Goal: Information Seeking & Learning: Learn about a topic

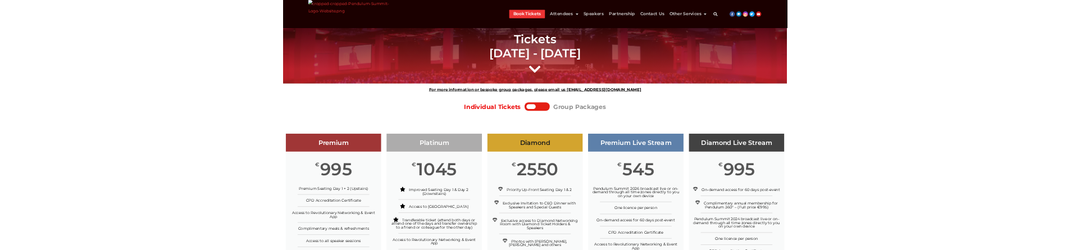
scroll to position [914, 0]
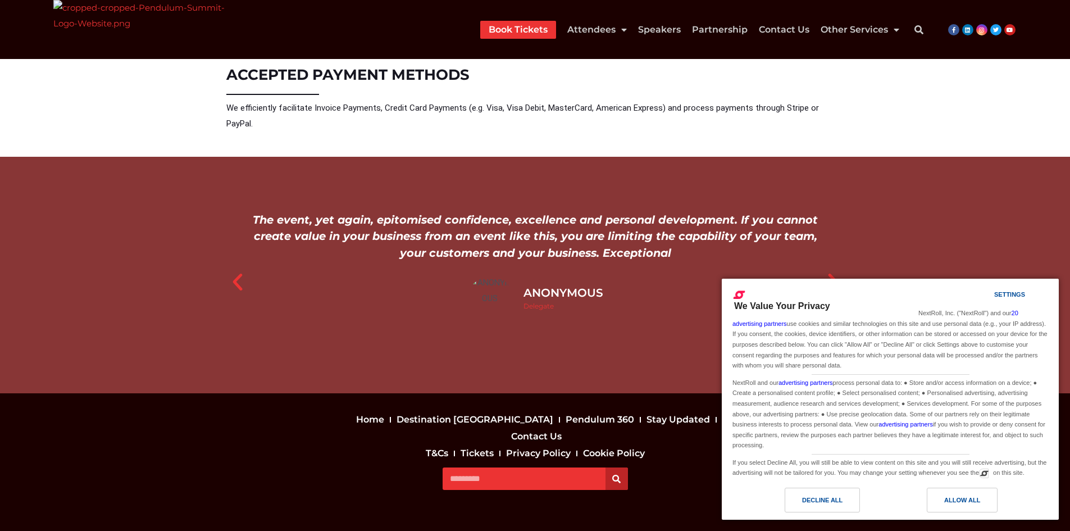
click at [830, 271] on icon "Next slide" at bounding box center [833, 282] width 22 height 22
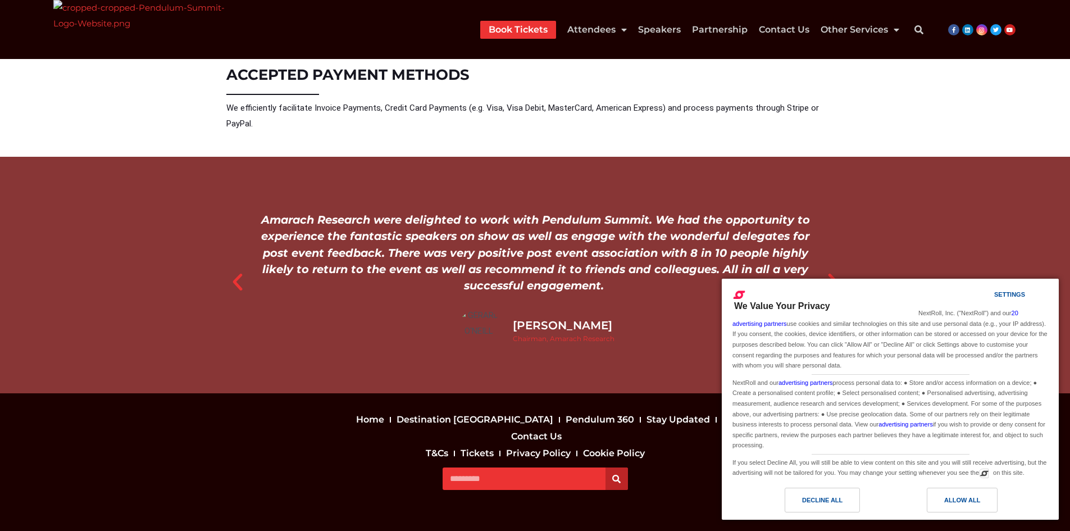
click at [830, 271] on icon "Next slide" at bounding box center [833, 282] width 22 height 22
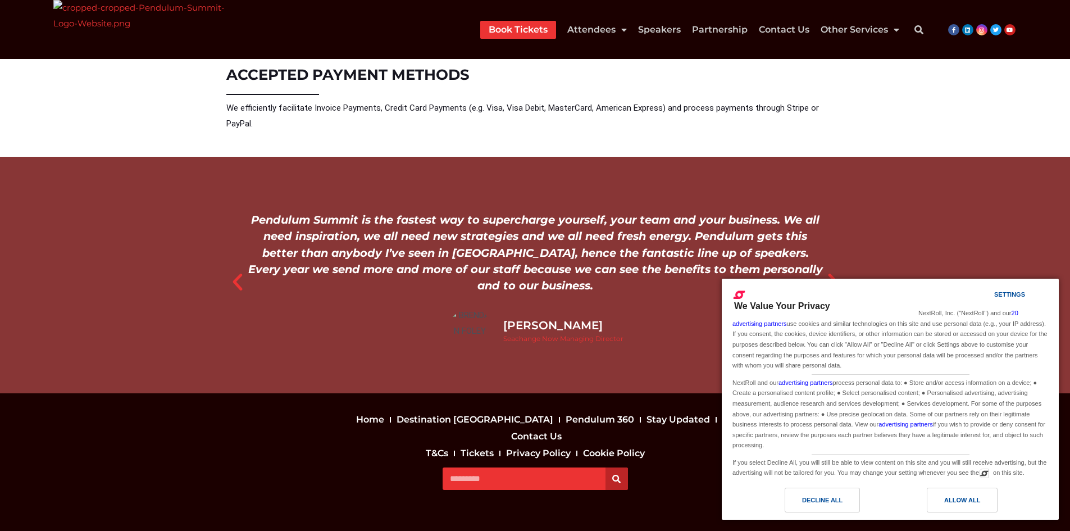
click at [830, 271] on icon "Next slide" at bounding box center [833, 282] width 22 height 22
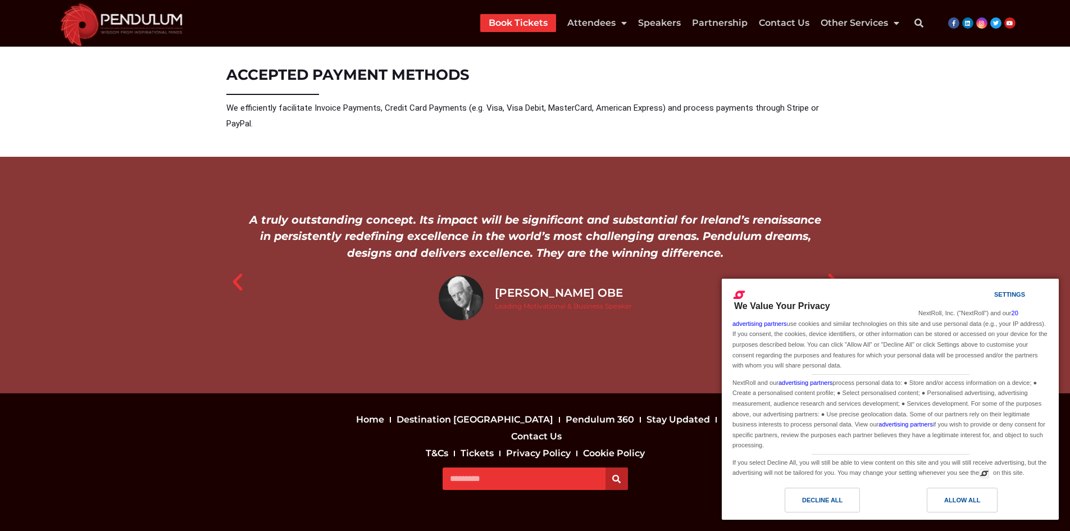
click at [830, 271] on icon "Next slide" at bounding box center [833, 282] width 22 height 22
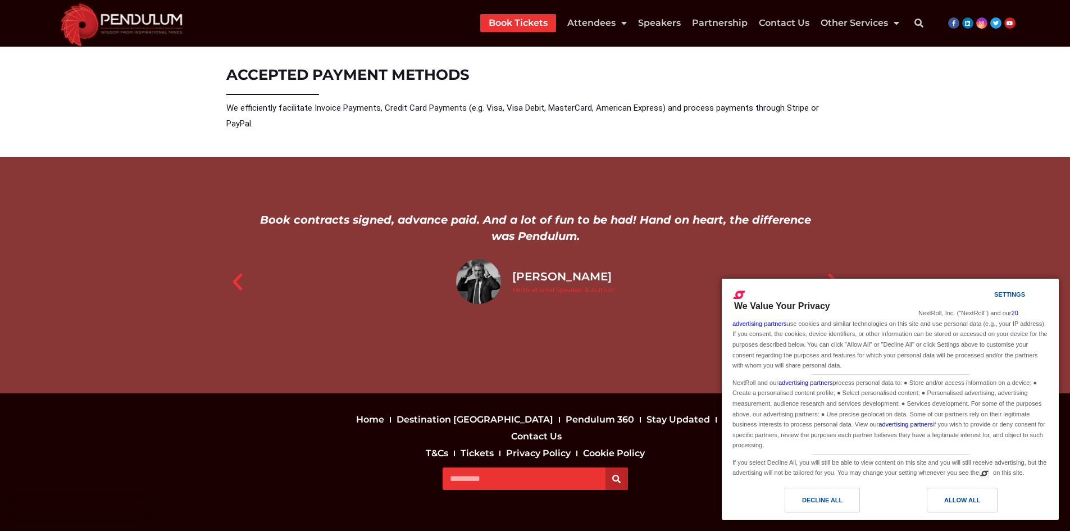
click at [830, 271] on icon "Next slide" at bounding box center [833, 282] width 22 height 22
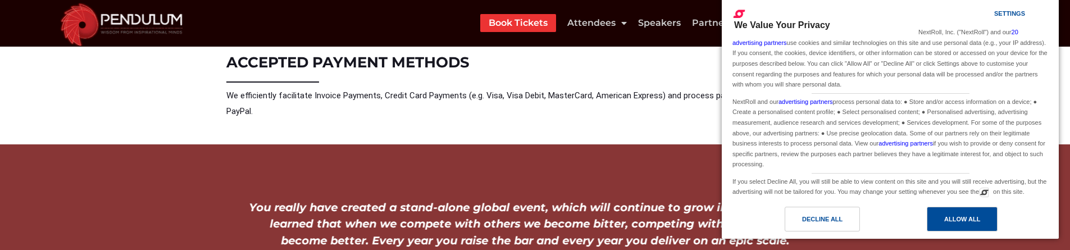
click at [955, 226] on div "Allow All" at bounding box center [962, 219] width 71 height 25
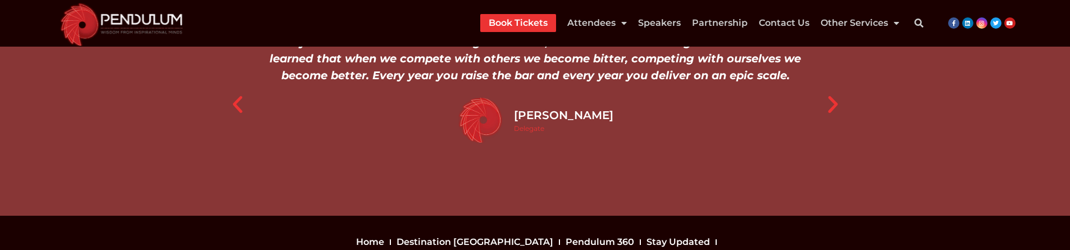
scroll to position [1082, 0]
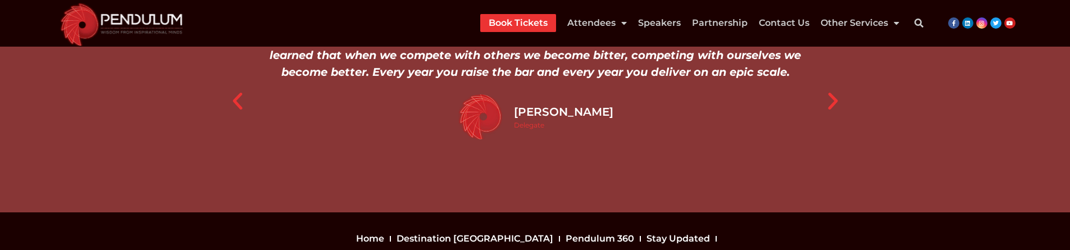
click at [834, 90] on icon "Next slide" at bounding box center [833, 101] width 22 height 22
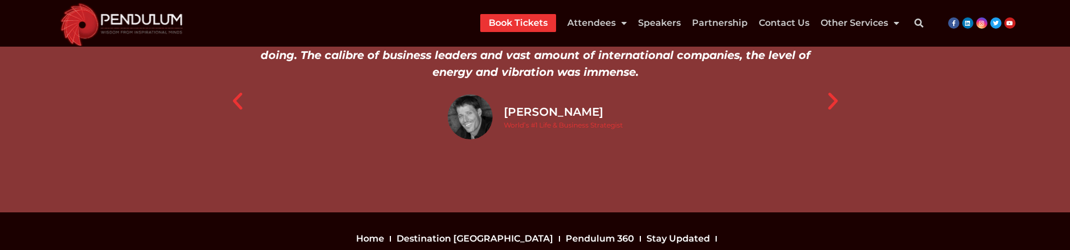
click at [232, 90] on icon "Previous slide" at bounding box center [237, 101] width 22 height 22
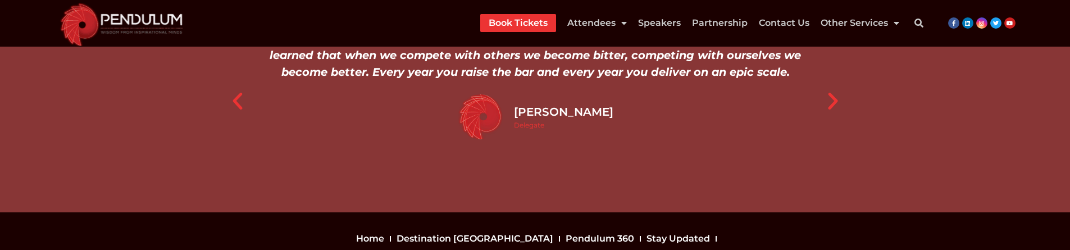
click at [232, 90] on icon "Previous slide" at bounding box center [237, 101] width 22 height 22
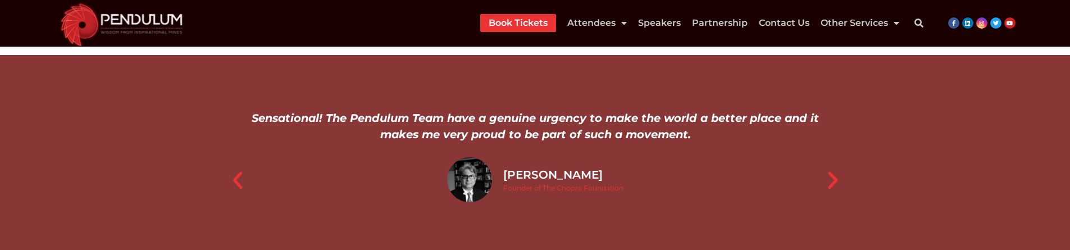
scroll to position [970, 0]
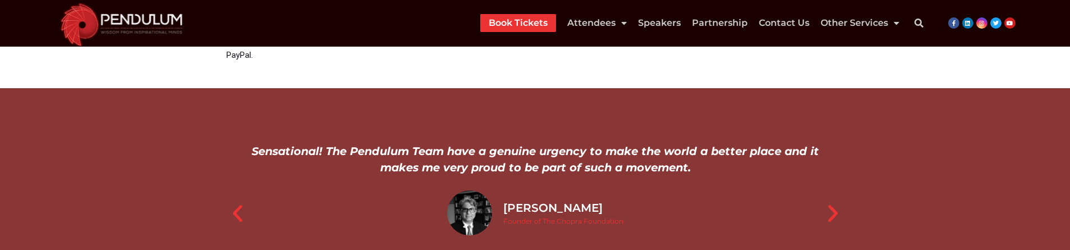
click at [834, 202] on icon "Next slide" at bounding box center [833, 213] width 22 height 22
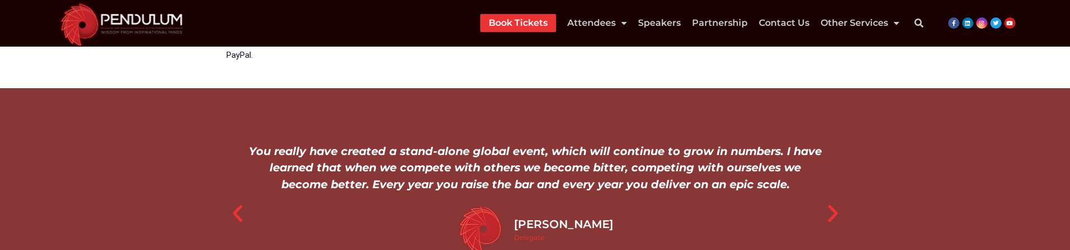
click at [832, 202] on icon "Next slide" at bounding box center [833, 213] width 22 height 22
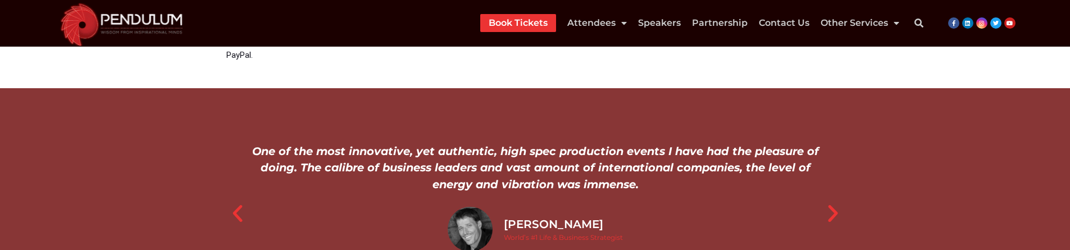
click at [838, 202] on icon "Next slide" at bounding box center [833, 213] width 22 height 22
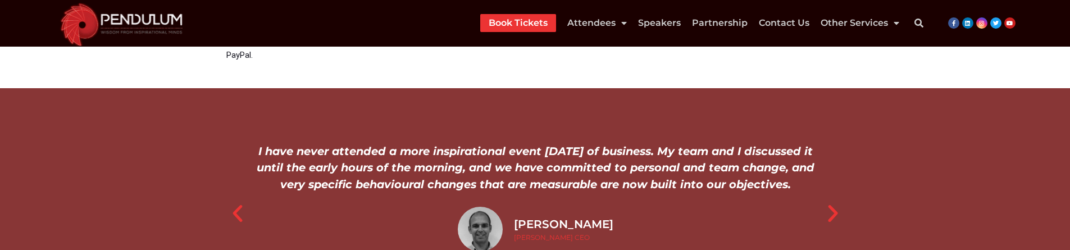
click at [831, 202] on icon "Next slide" at bounding box center [833, 213] width 22 height 22
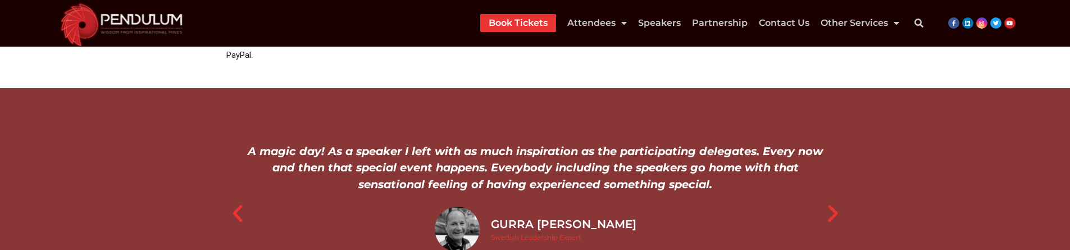
click at [834, 202] on icon "Next slide" at bounding box center [833, 213] width 22 height 22
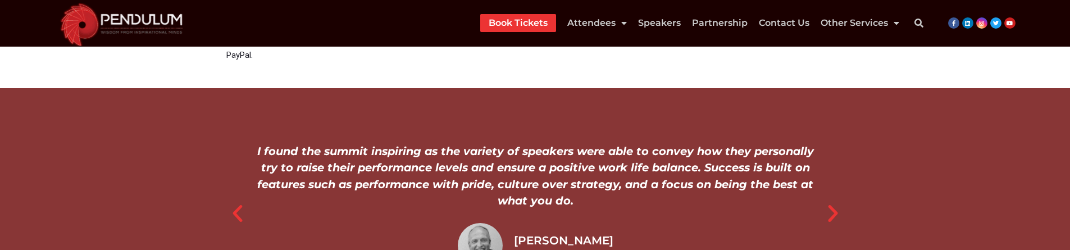
click at [720, 190] on div "I found the summit inspiring as the variety of speakers were able to convey how…" at bounding box center [535, 205] width 575 height 125
click at [836, 202] on icon "Next slide" at bounding box center [833, 213] width 22 height 22
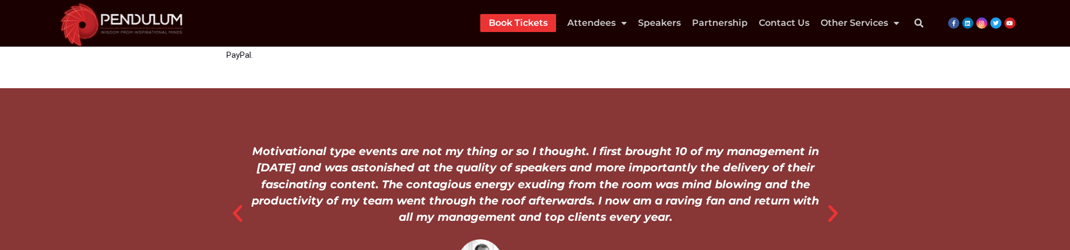
click at [834, 202] on icon "Next slide" at bounding box center [833, 213] width 22 height 22
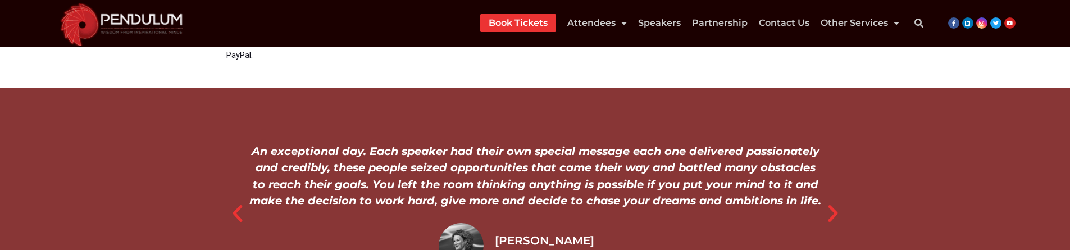
click at [836, 202] on icon "Next slide" at bounding box center [833, 213] width 22 height 22
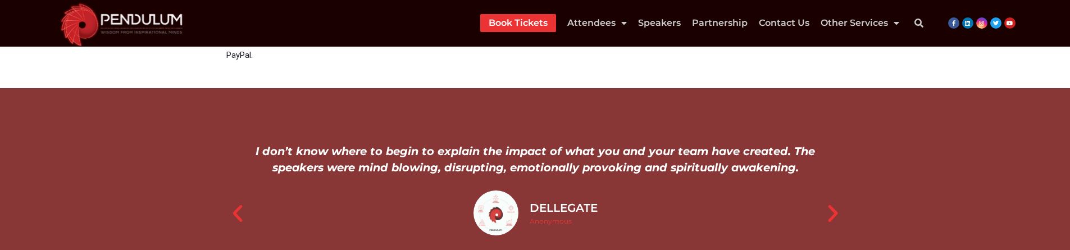
click at [829, 202] on icon "Next slide" at bounding box center [833, 213] width 22 height 22
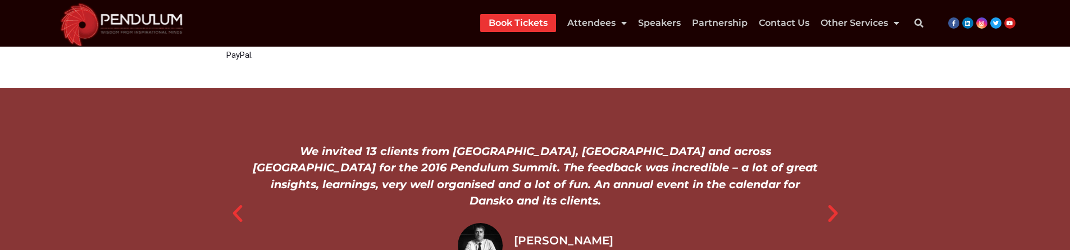
click at [833, 202] on icon "Next slide" at bounding box center [833, 213] width 22 height 22
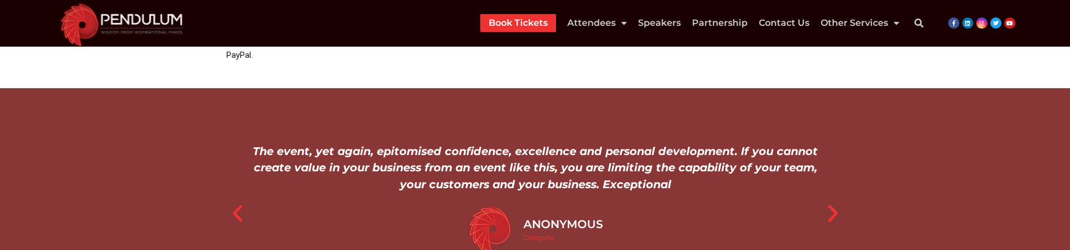
click at [239, 202] on icon "Previous slide" at bounding box center [237, 213] width 22 height 22
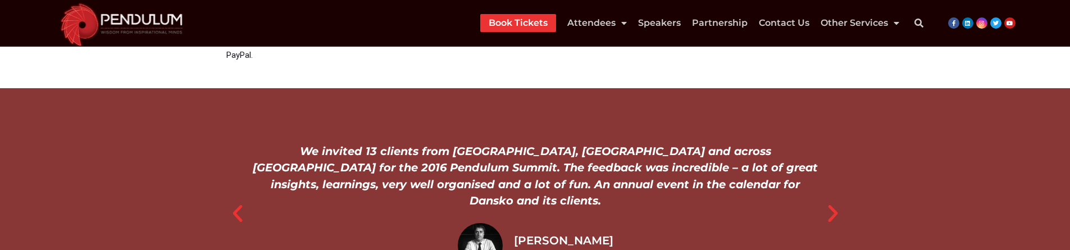
click at [846, 197] on div "We invited 13 clients from [GEOGRAPHIC_DATA], [GEOGRAPHIC_DATA] and across [GEO…" at bounding box center [535, 213] width 629 height 163
click at [829, 202] on icon "Next slide" at bounding box center [833, 213] width 22 height 22
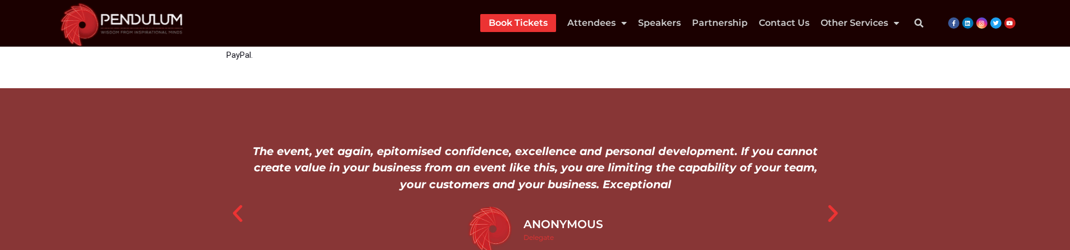
click at [829, 202] on icon "Next slide" at bounding box center [833, 213] width 22 height 22
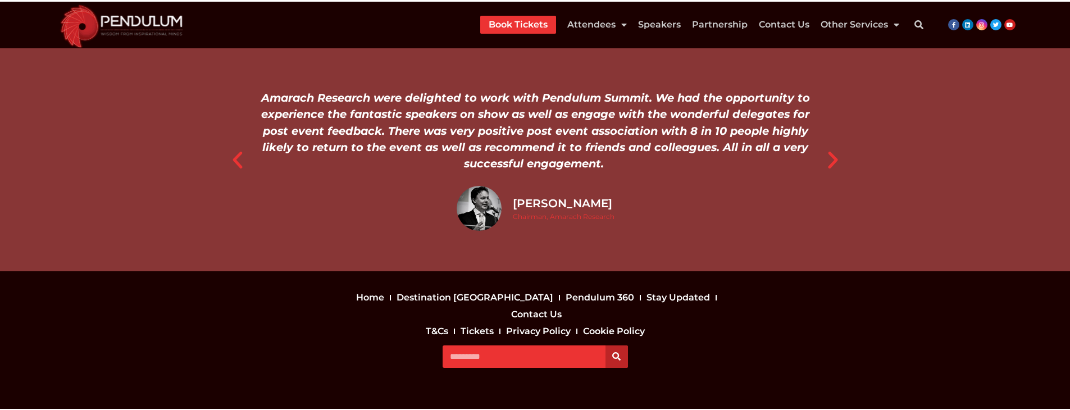
scroll to position [1022, 0]
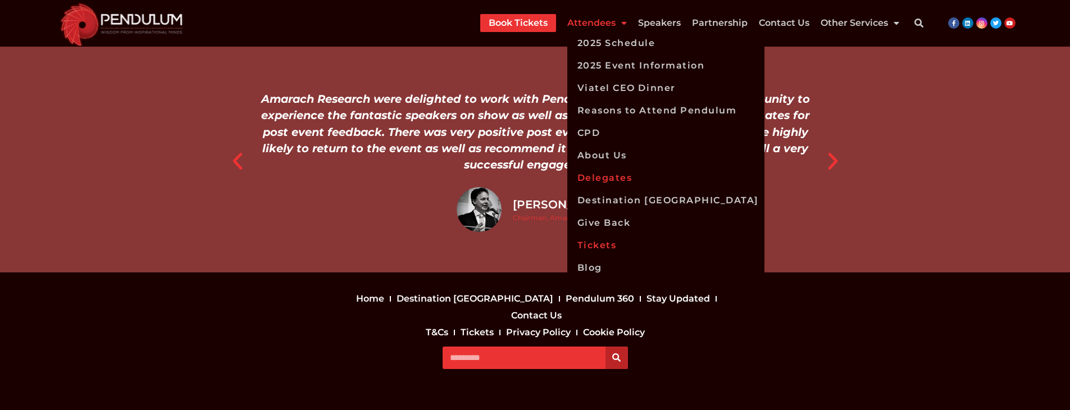
click at [614, 176] on link "Delegates" at bounding box center [665, 178] width 197 height 22
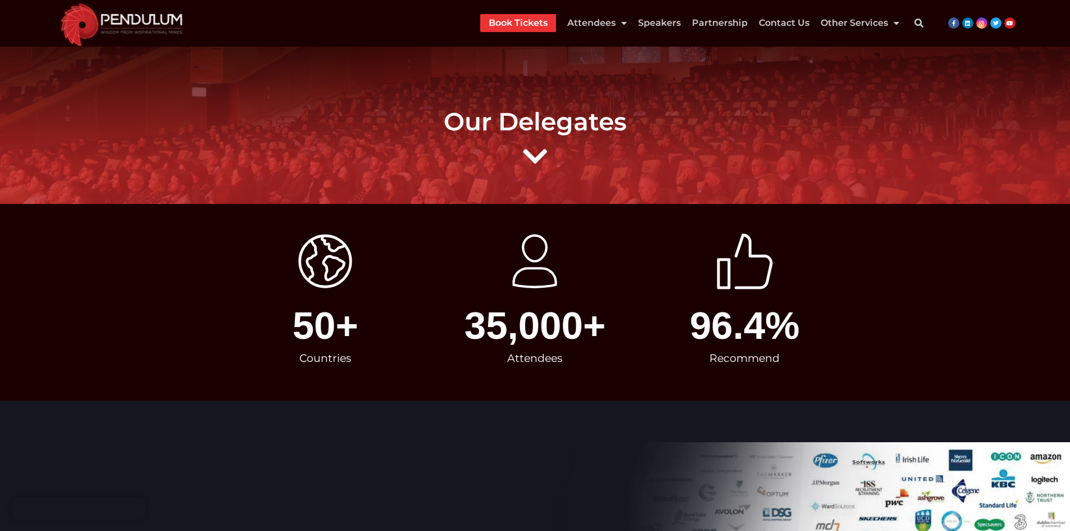
scroll to position [281, 0]
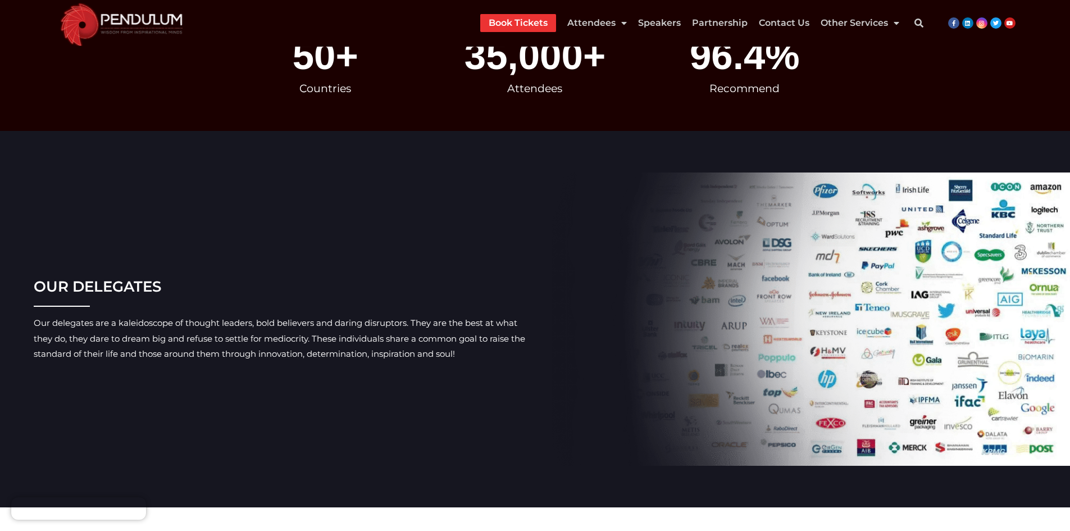
click at [71, 289] on h3 "OUR DELEGATES" at bounding box center [283, 286] width 498 height 20
click at [47, 282] on h3 "OUR DELEGATES" at bounding box center [283, 286] width 498 height 20
drag, startPoint x: 47, startPoint y: 282, endPoint x: 135, endPoint y: 292, distance: 89.3
click at [48, 282] on h3 "OUR DELEGATES" at bounding box center [283, 286] width 498 height 20
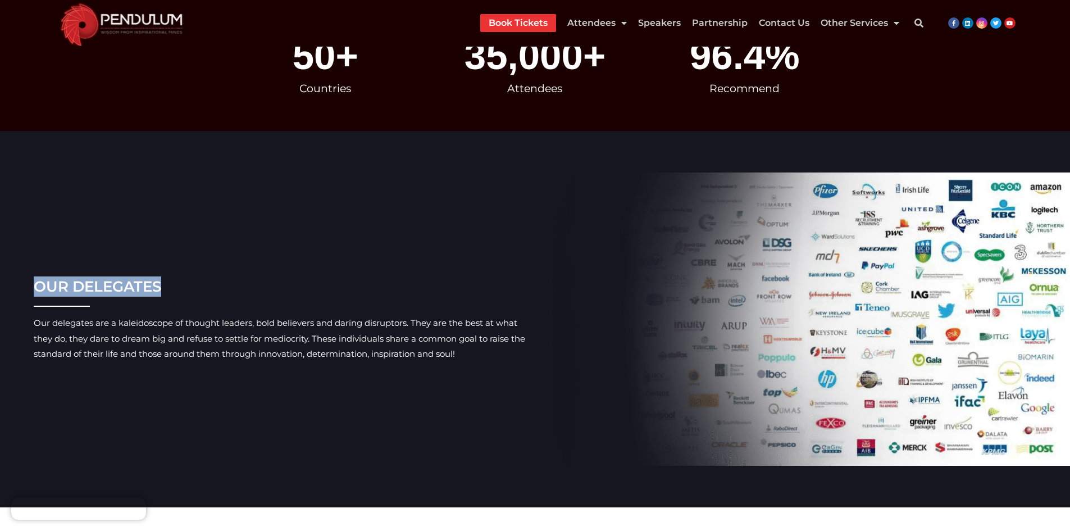
click at [135, 292] on h3 "OUR DELEGATES" at bounding box center [283, 286] width 498 height 20
copy h3 "OUR DELEGATES"
click at [33, 321] on section "OUR DELEGATES Our delegates are a kaleidoscope of thought leaders, bold believe…" at bounding box center [535, 318] width 1059 height 293
drag, startPoint x: 33, startPoint y: 321, endPoint x: 170, endPoint y: 348, distance: 140.2
click at [34, 321] on section "OUR DELEGATES Our delegates are a kaleidoscope of thought leaders, bold believe…" at bounding box center [535, 318] width 1059 height 293
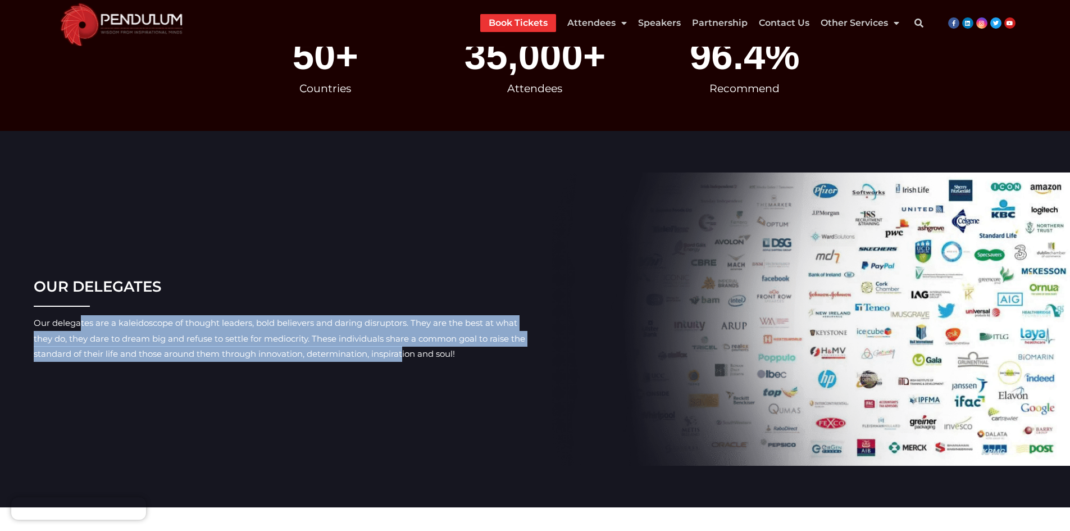
drag, startPoint x: 349, startPoint y: 355, endPoint x: 397, endPoint y: 354, distance: 47.8
click at [352, 355] on div "Our delegates are a kaleidoscope of thought leaders, bold believers and daring …" at bounding box center [283, 338] width 498 height 47
click at [464, 353] on div "Our delegates are a kaleidoscope of thought leaders, bold believers and daring …" at bounding box center [283, 338] width 498 height 47
copy div "Our delegates are a kaleidoscope of thought leaders, bold believers and daring …"
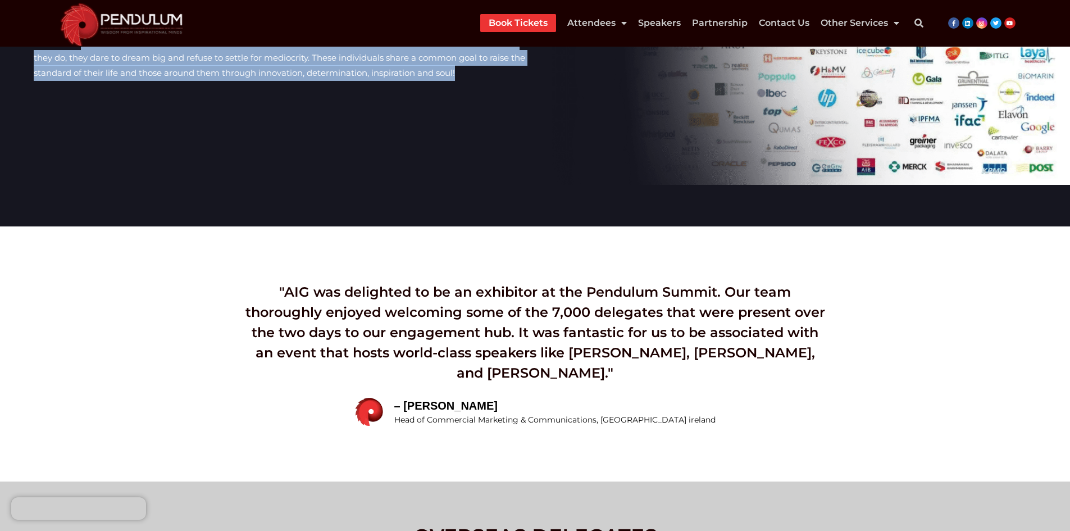
scroll to position [618, 0]
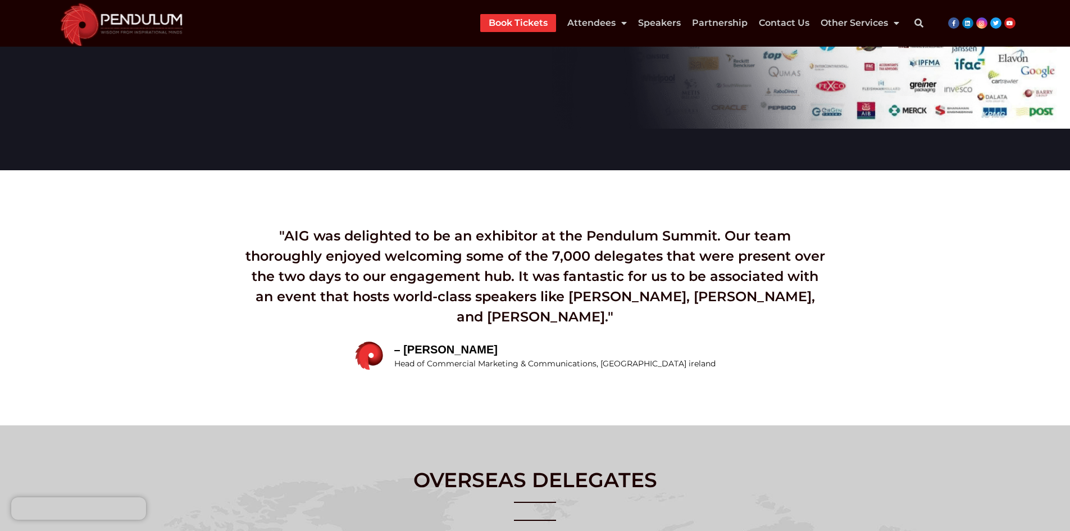
click at [303, 230] on div ""AIG was delighted to be an exhibitor at the Pendulum Summit. Our team thorough…" at bounding box center [535, 276] width 587 height 101
click at [295, 234] on div ""AIG was delighted to be an exhibitor at the Pendulum Summit. Our team thorough…" at bounding box center [535, 276] width 587 height 101
drag, startPoint x: 549, startPoint y: 310, endPoint x: 553, endPoint y: 315, distance: 6.4
click at [553, 315] on div ""AIG was delighted to be an exhibitor at the Pendulum Summit. Our team thorough…" at bounding box center [535, 276] width 587 height 101
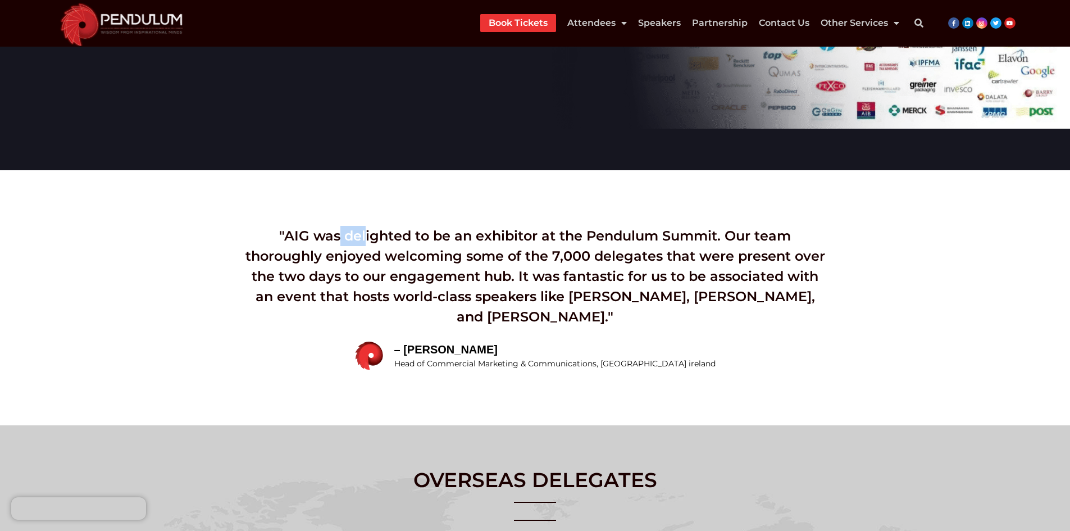
copy div "AIG was delighted to be an exhibitor at the Pendulum Summit. Our team thoroughl…"
click at [462, 351] on span "– Naomi Sabherwal" at bounding box center [554, 349] width 321 height 17
drag, startPoint x: 498, startPoint y: 350, endPoint x: 534, endPoint y: 350, distance: 36.0
click at [502, 350] on span "– Naomi Sabherwal" at bounding box center [554, 349] width 321 height 17
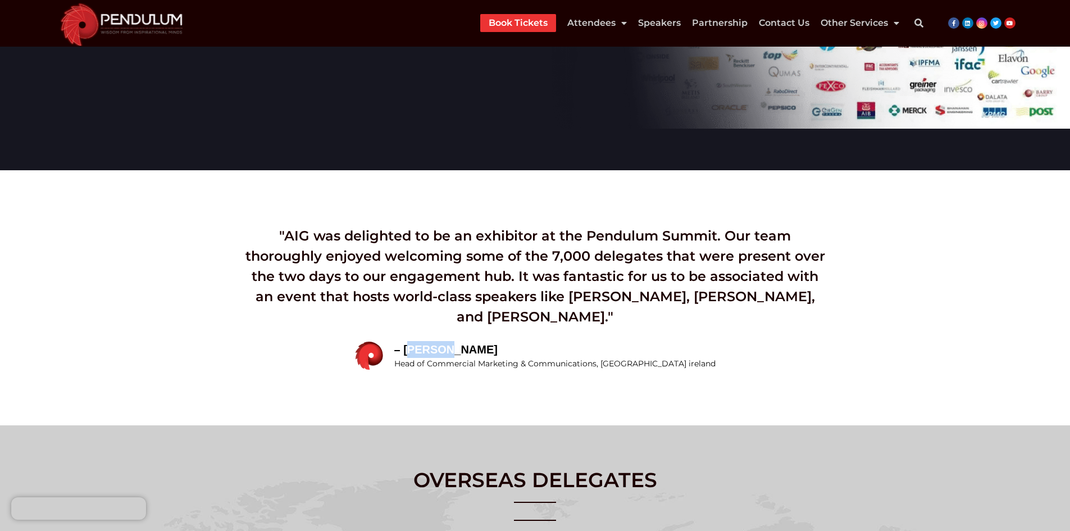
copy span "Naomi Sabherwal"
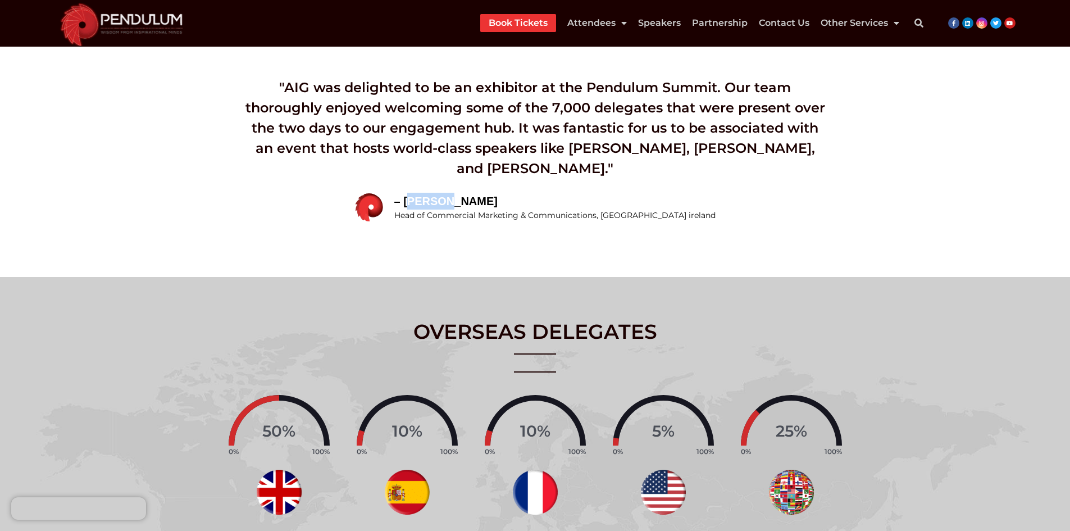
scroll to position [843, 0]
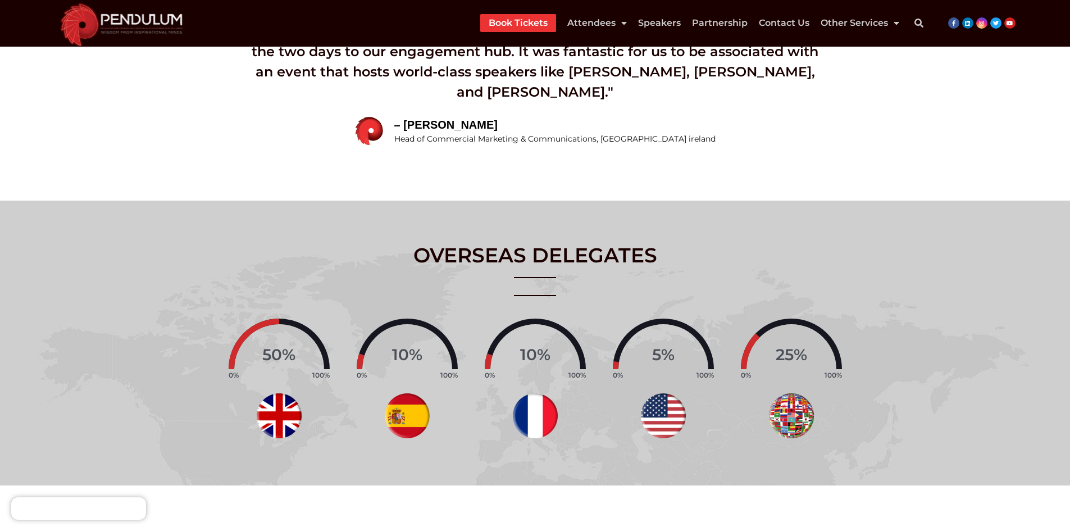
click at [434, 139] on span "Head of Commercial Marketing & Communications, AIG ireland" at bounding box center [554, 139] width 321 height 12
drag, startPoint x: 434, startPoint y: 139, endPoint x: 534, endPoint y: 139, distance: 100.0
click at [442, 139] on span "Head of Commercial Marketing & Communications, AIG ireland" at bounding box center [554, 139] width 321 height 12
drag, startPoint x: 562, startPoint y: 139, endPoint x: 627, endPoint y: 139, distance: 65.2
click at [569, 139] on span "Head of Commercial Marketing & Communications, AIG ireland" at bounding box center [554, 139] width 321 height 12
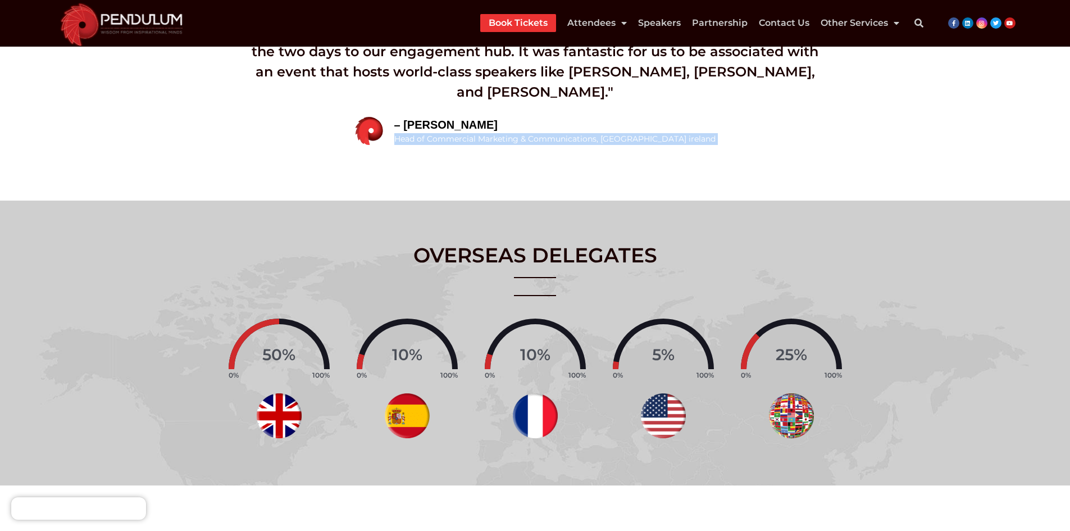
click at [714, 138] on div "– Naomi Sabherwal Head of Commercial Marketing & Communications, AIG ireland" at bounding box center [535, 130] width 587 height 29
copy div "Head of Commercial Marketing & Communications, AIG ireland"
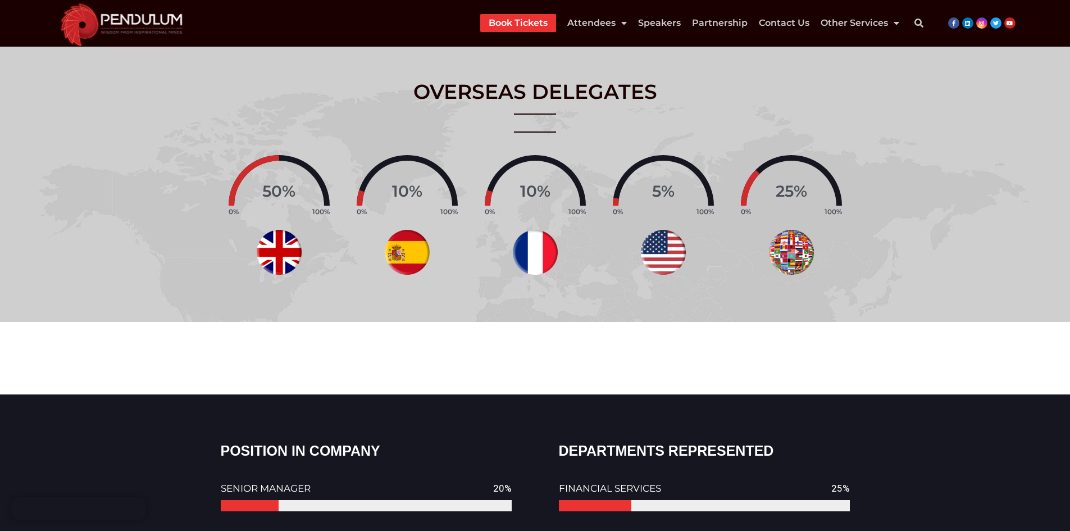
scroll to position [899, 0]
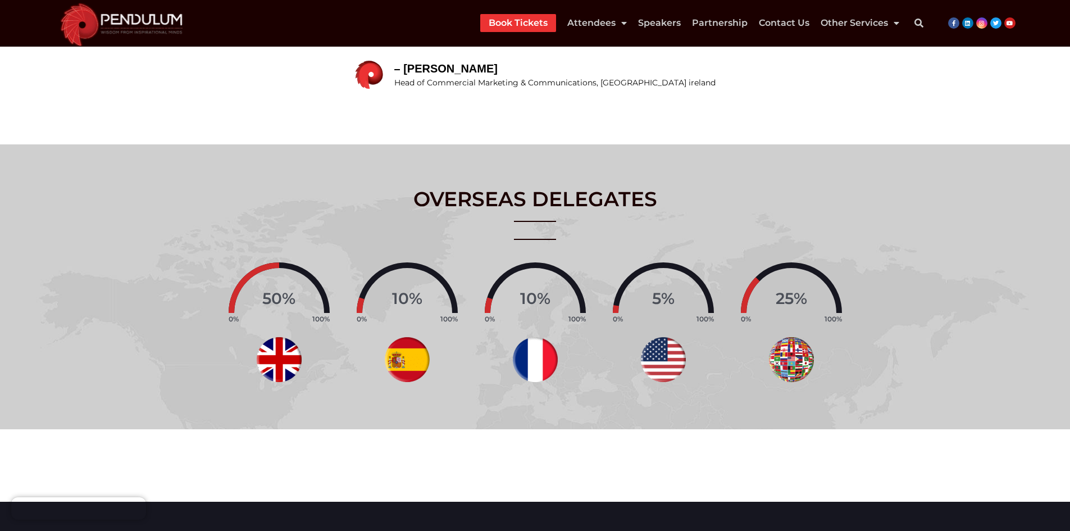
click at [483, 202] on h2 "OVERSEAS DELEGATES" at bounding box center [535, 199] width 1059 height 26
drag, startPoint x: 483, startPoint y: 202, endPoint x: 585, endPoint y: 199, distance: 101.7
click at [484, 202] on h2 "OVERSEAS DELEGATES" at bounding box center [535, 199] width 1059 height 26
click at [593, 198] on h2 "OVERSEAS DELEGATES" at bounding box center [535, 199] width 1059 height 26
copy h2 "OVERSEAS DELEGATES"
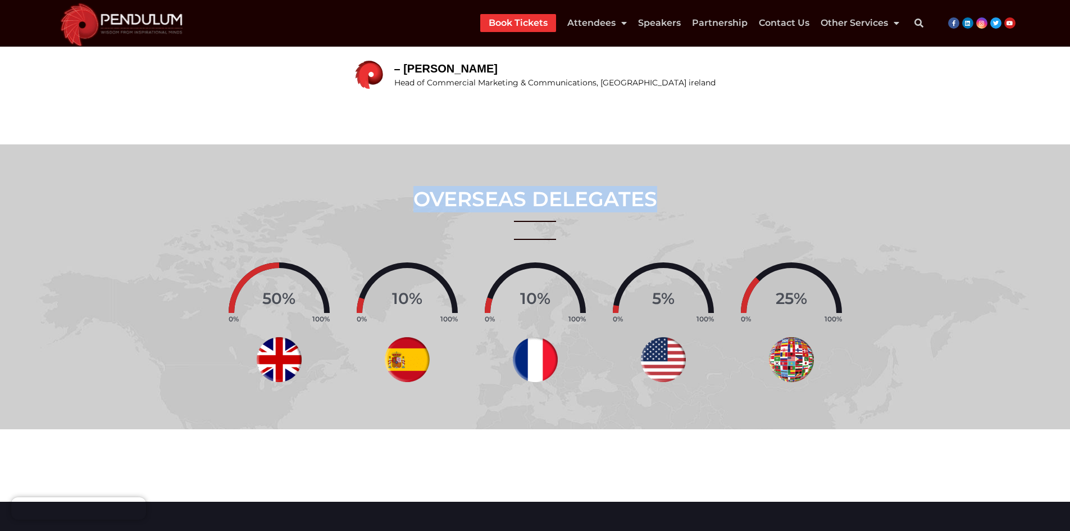
click at [287, 365] on img at bounding box center [279, 359] width 45 height 45
click at [408, 355] on img at bounding box center [407, 359] width 45 height 45
click at [272, 298] on span "50" at bounding box center [272, 298] width 20 height 19
click at [298, 298] on div "50 %" at bounding box center [279, 298] width 101 height 29
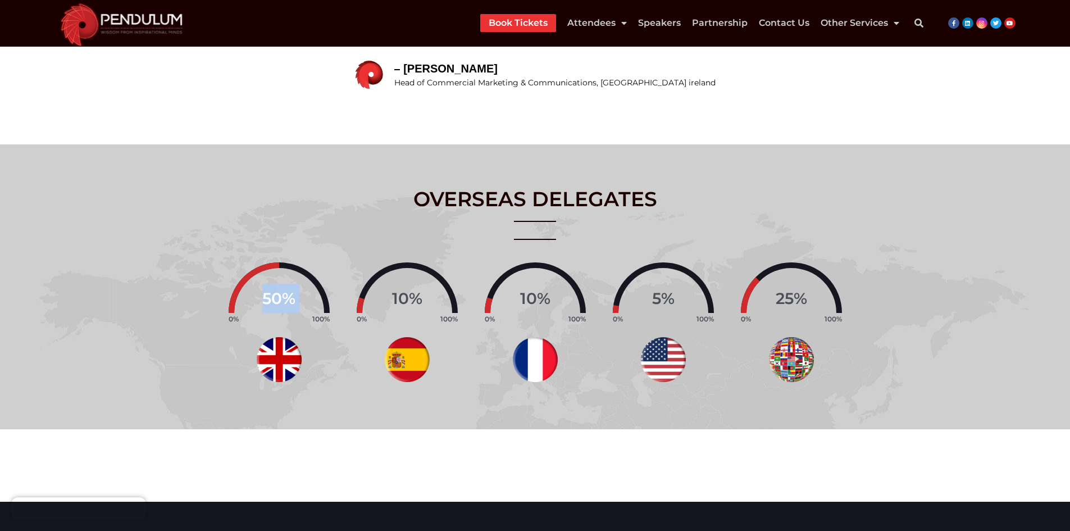
copy div "50 %"
click at [285, 365] on img at bounding box center [279, 359] width 45 height 45
click at [392, 349] on img at bounding box center [407, 359] width 45 height 45
click at [542, 353] on img at bounding box center [535, 359] width 45 height 45
click at [671, 364] on img at bounding box center [663, 359] width 45 height 45
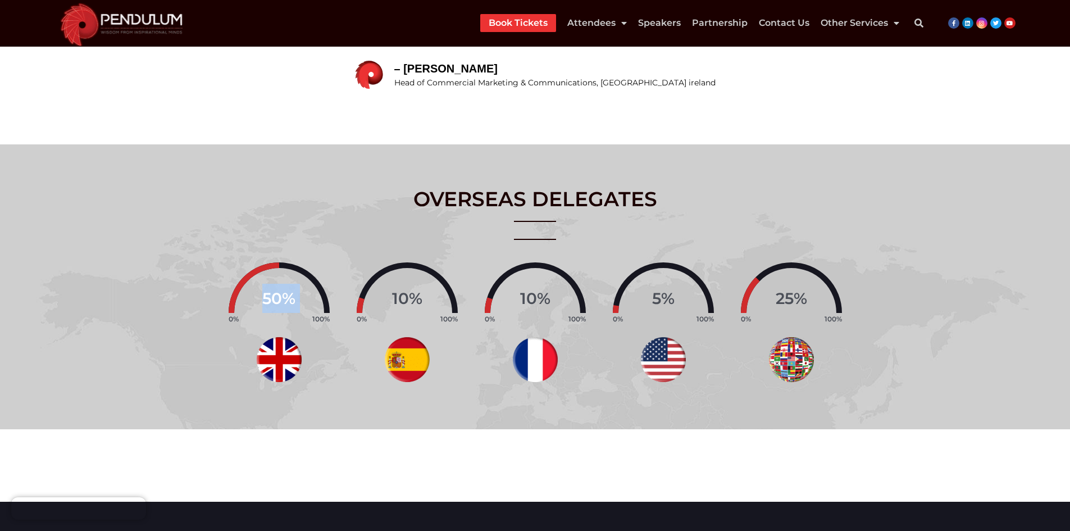
click at [800, 355] on img at bounding box center [791, 359] width 45 height 45
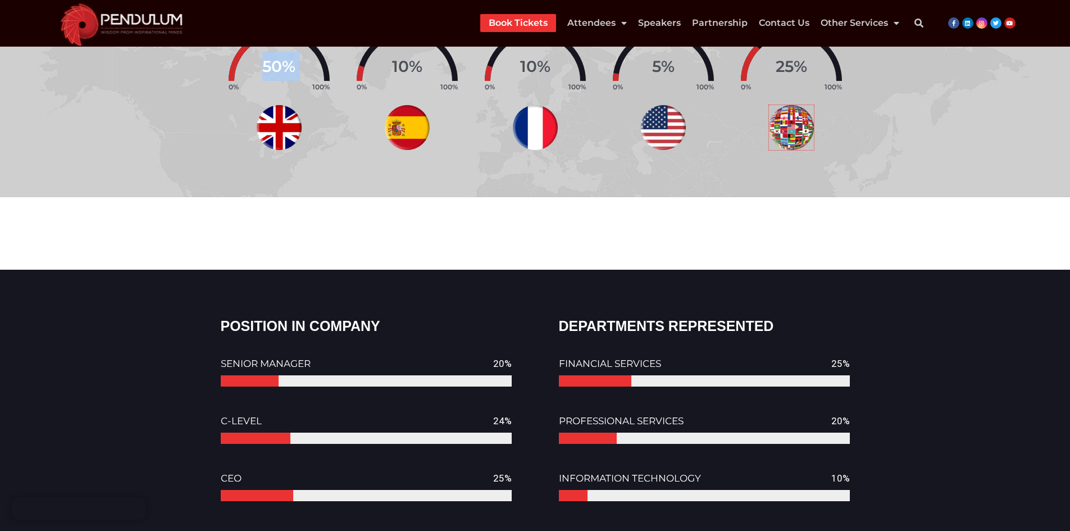
scroll to position [1236, 0]
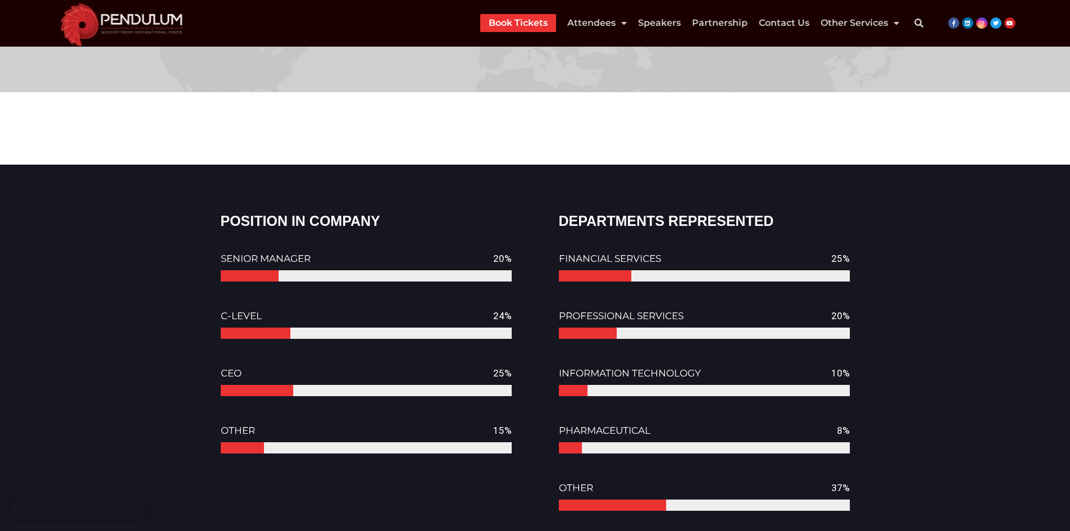
click at [268, 222] on h2 "POSITION IN COMPANY" at bounding box center [366, 221] width 291 height 19
click at [351, 220] on h2 "POSITION IN COMPANY" at bounding box center [366, 221] width 291 height 19
copy h2 "POSITION IN COMPANY"
click at [249, 219] on h2 "POSITION IN COMPANY" at bounding box center [366, 221] width 291 height 19
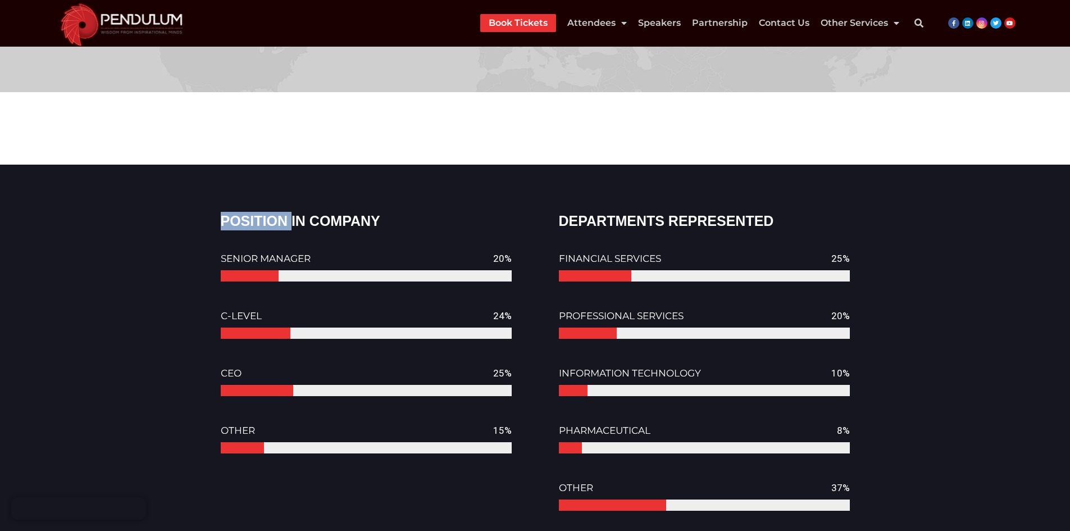
click at [249, 219] on h2 "POSITION IN COMPANY" at bounding box center [366, 221] width 291 height 19
click at [309, 217] on h2 "POSITION IN COMPANY" at bounding box center [366, 221] width 291 height 19
click at [623, 222] on h2 "DEPARTMENTS REPRESENTED" at bounding box center [704, 221] width 291 height 19
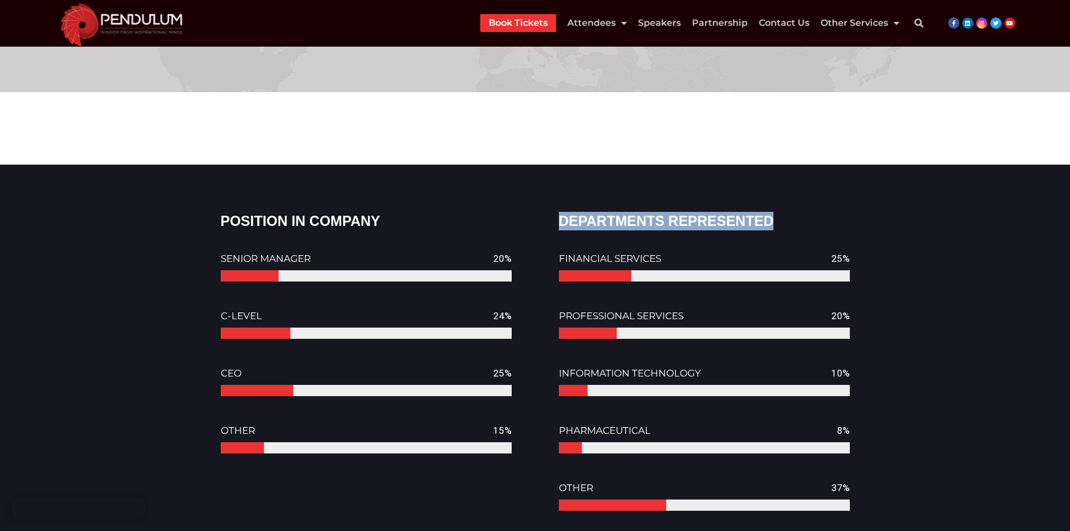
click at [714, 220] on h2 "DEPARTMENTS REPRESENTED" at bounding box center [704, 221] width 291 height 19
copy h2 "DEPARTMENTS REPRESENTED"
click at [236, 261] on span "SENIOR MANAGER" at bounding box center [266, 258] width 90 height 11
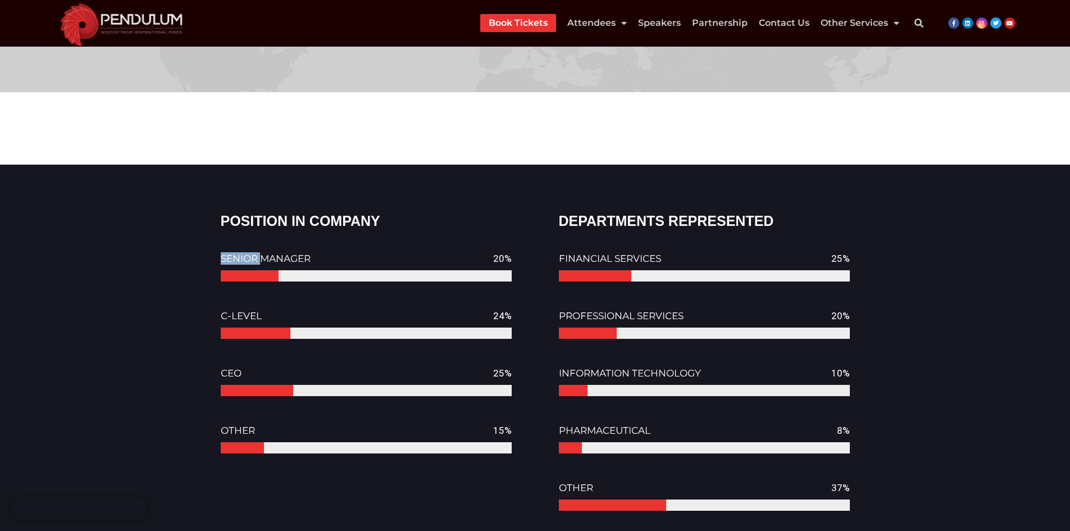
drag, startPoint x: 236, startPoint y: 261, endPoint x: 257, endPoint y: 260, distance: 20.8
click at [238, 261] on span "SENIOR MANAGER" at bounding box center [266, 258] width 90 height 11
click at [326, 260] on div "SENIOR MANAGER 20%" at bounding box center [366, 259] width 291 height 24
click at [298, 259] on span "SENIOR MANAGER" at bounding box center [266, 258] width 90 height 11
copy span "SENIOR MANAGER"
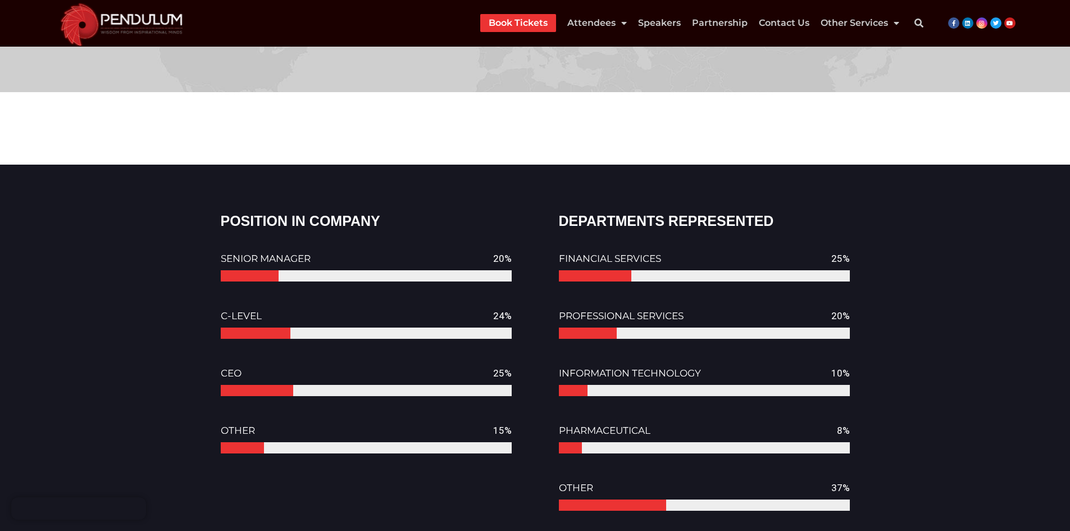
click at [218, 318] on div "POSITION IN COMPANY SENIOR MANAGER 20% C-LEVEL 24% CEO 25% OTHER 15%" at bounding box center [366, 364] width 302 height 316
drag, startPoint x: 218, startPoint y: 318, endPoint x: 254, endPoint y: 312, distance: 36.5
click at [226, 317] on div "POSITION IN COMPANY SENIOR MANAGER 20% C-LEVEL 24% CEO 25% OTHER 15%" at bounding box center [366, 364] width 302 height 316
click at [254, 312] on span "C-LEVEL" at bounding box center [241, 315] width 41 height 11
click at [222, 370] on span "CEO" at bounding box center [231, 372] width 21 height 11
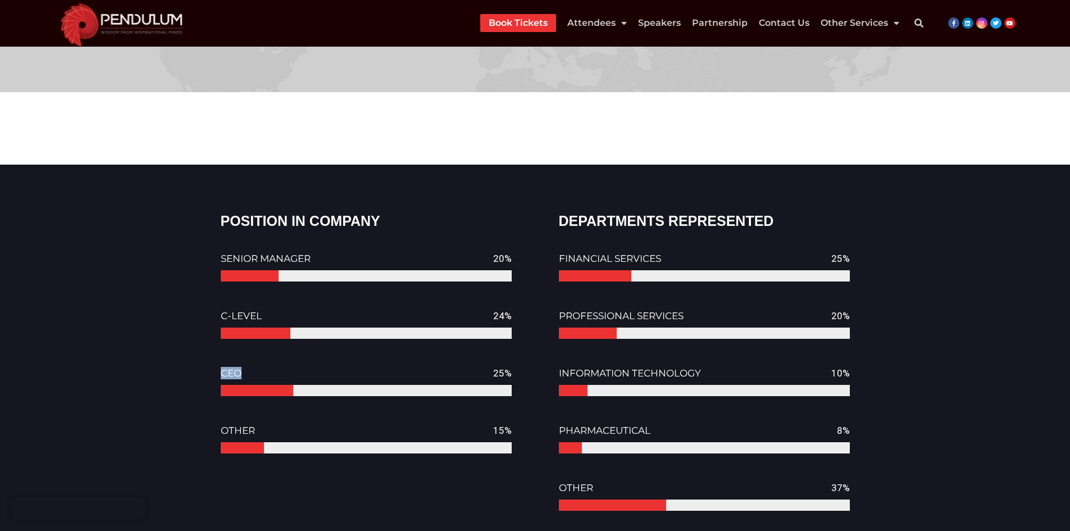
click at [222, 370] on span "CEO" at bounding box center [231, 372] width 21 height 11
click at [243, 430] on span "OTHER" at bounding box center [238, 430] width 34 height 11
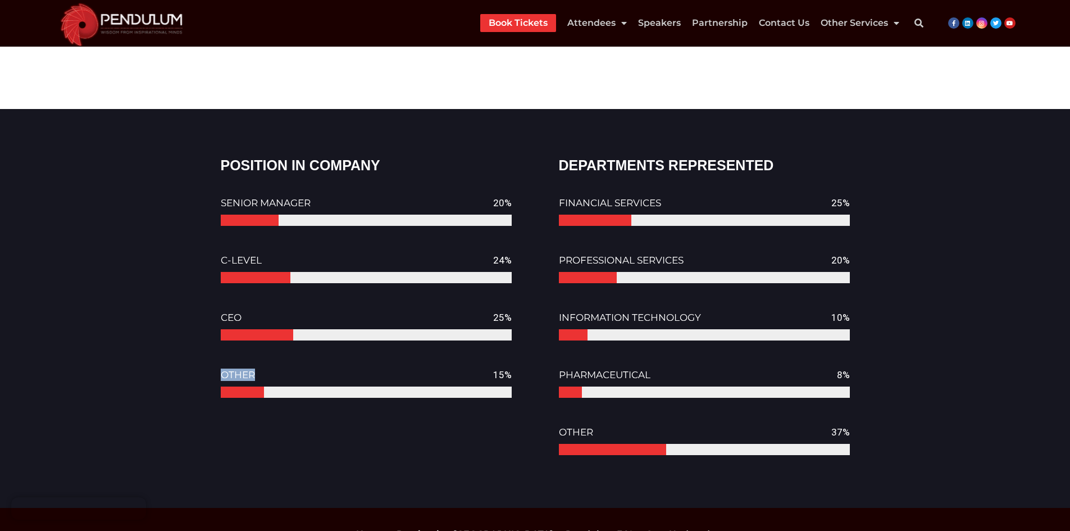
scroll to position [1348, 0]
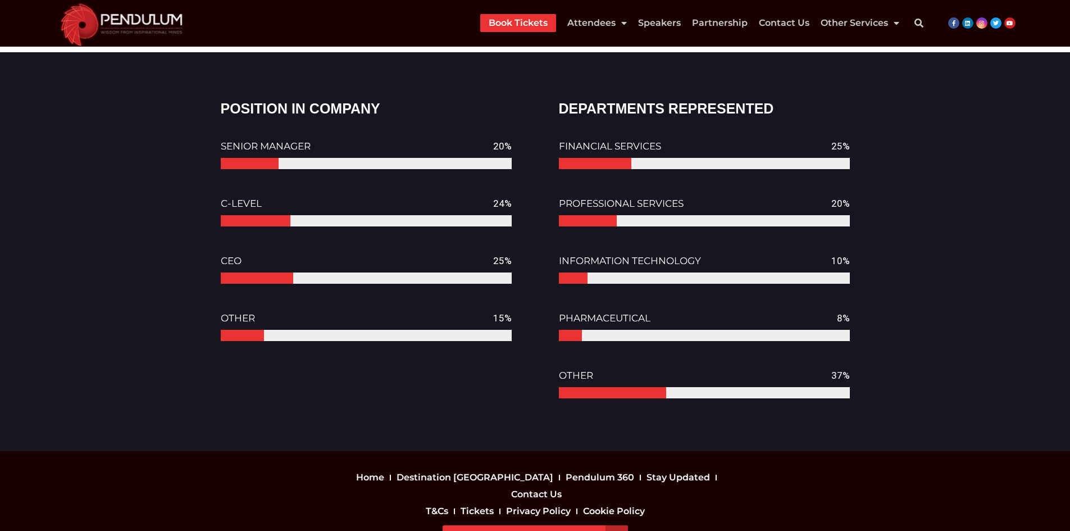
click at [578, 143] on span "FINANCIAL SERVICES" at bounding box center [610, 145] width 102 height 11
drag, startPoint x: 578, startPoint y: 143, endPoint x: 598, endPoint y: 143, distance: 20.2
click at [579, 143] on span "FINANCIAL SERVICES" at bounding box center [610, 145] width 102 height 11
click at [619, 143] on span "FINANCIAL SERVICES" at bounding box center [610, 145] width 102 height 11
click at [594, 200] on span "PROFESSIONAL SERVICES" at bounding box center [621, 203] width 125 height 11
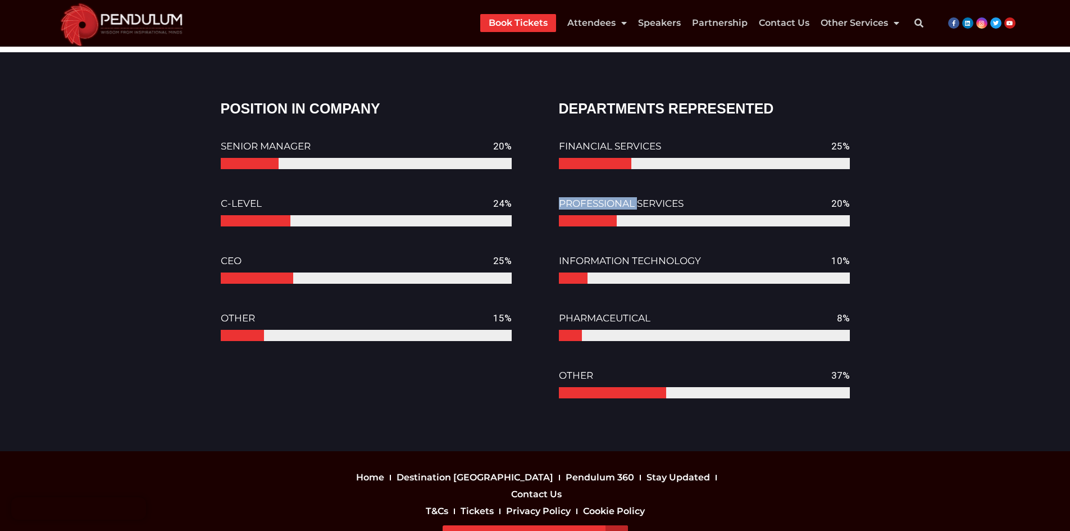
click at [594, 200] on span "PROFESSIONAL SERVICES" at bounding box center [621, 203] width 125 height 11
click at [638, 201] on span "PROFESSIONAL SERVICES" at bounding box center [621, 203] width 125 height 11
click at [584, 257] on span "INFORMATION TECHNOLOGY" at bounding box center [630, 260] width 142 height 11
click at [669, 264] on span "INFORMATION TECHNOLOGY" at bounding box center [630, 260] width 142 height 11
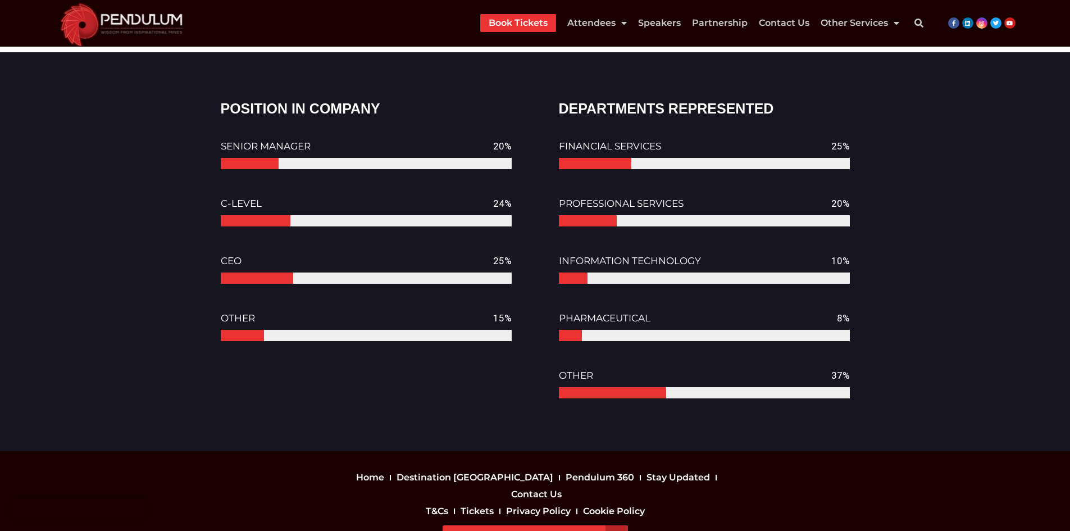
click at [585, 321] on span "PHARMACEUTICAL" at bounding box center [605, 317] width 92 height 11
click at [578, 376] on span "OTHER" at bounding box center [576, 375] width 34 height 11
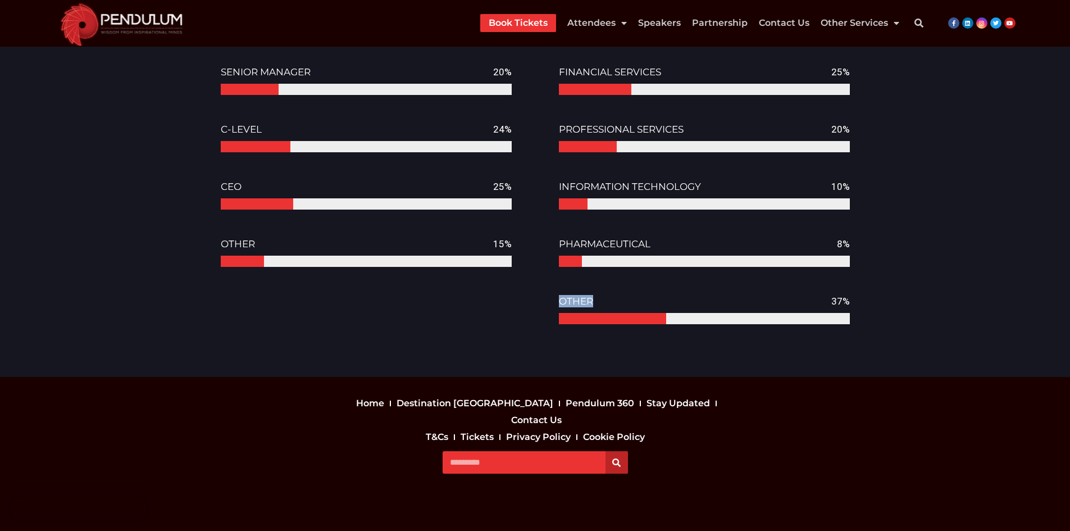
scroll to position [1433, 0]
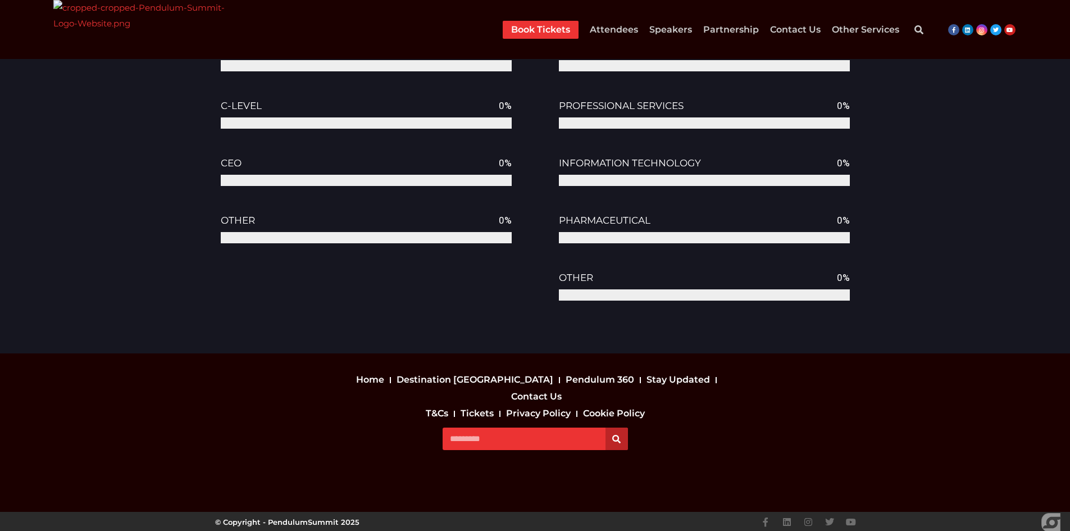
scroll to position [1433, 0]
